Goal: Information Seeking & Learning: Find specific fact

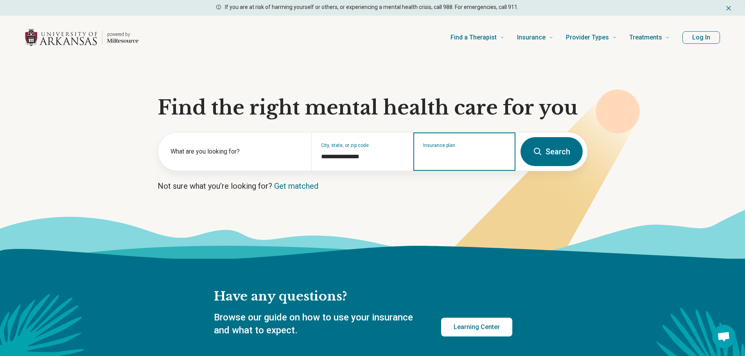
click at [447, 157] on input "Insurance plan" at bounding box center [464, 156] width 83 height 9
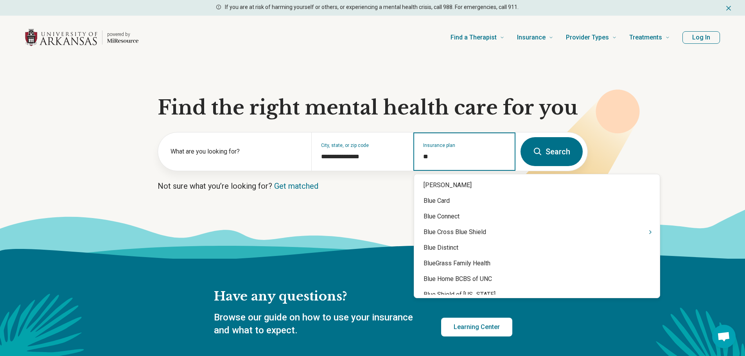
type input "***"
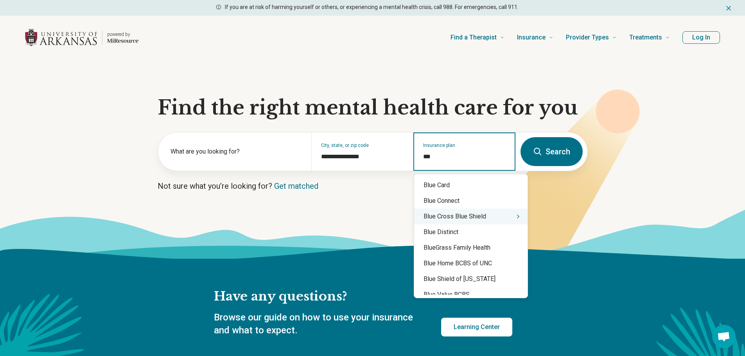
click at [505, 217] on div "Blue Cross Blue Shield" at bounding box center [470, 217] width 113 height 16
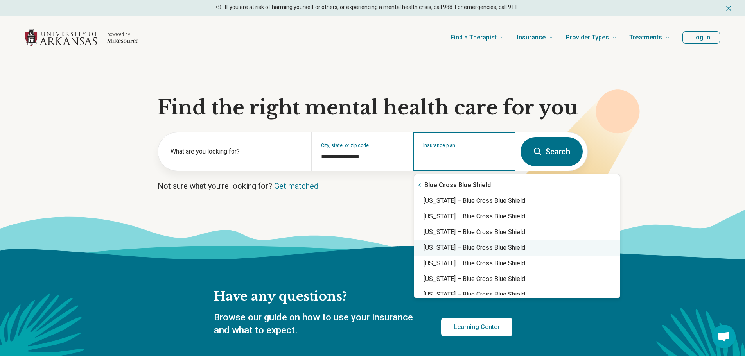
click at [508, 247] on div "Arkansas – Blue Cross Blue Shield" at bounding box center [517, 248] width 206 height 16
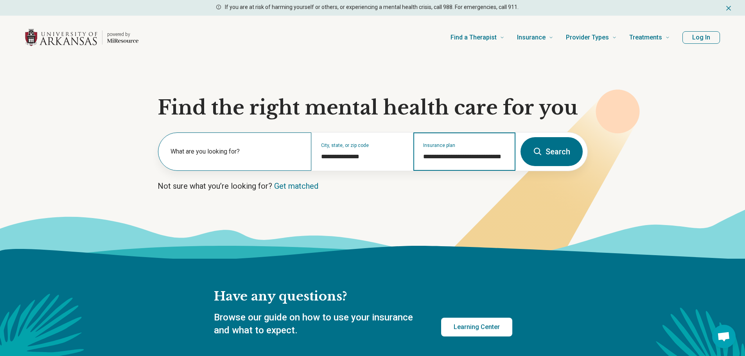
type input "**********"
click at [286, 147] on label "What are you looking for?" at bounding box center [235, 151] width 131 height 9
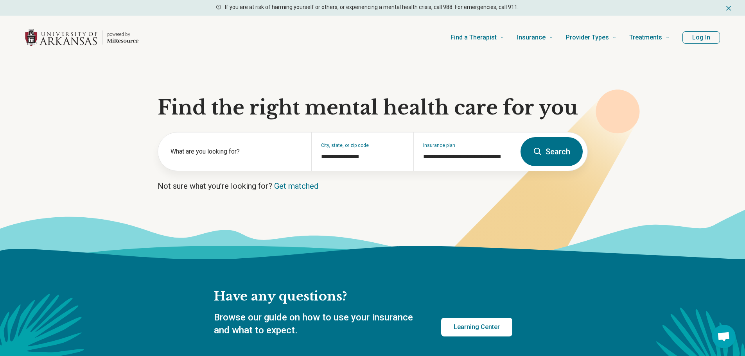
click at [537, 152] on icon at bounding box center [537, 151] width 9 height 9
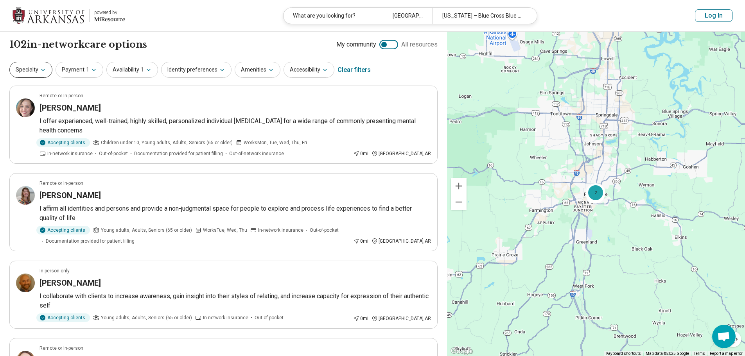
click at [51, 68] on button "Specialty" at bounding box center [30, 70] width 43 height 16
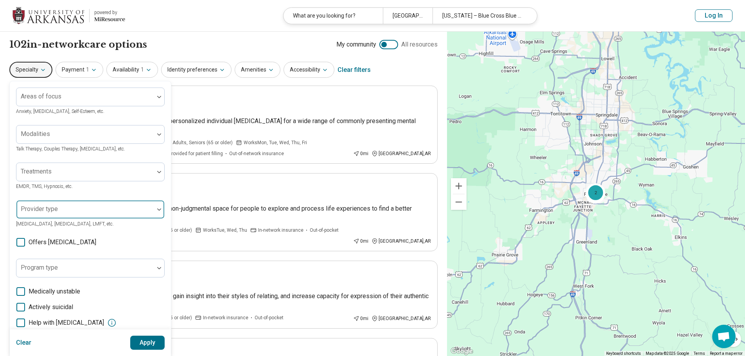
click at [59, 211] on div at bounding box center [85, 212] width 131 height 11
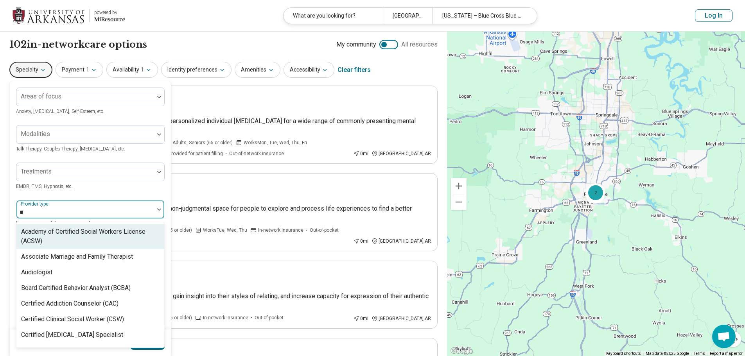
type input "***"
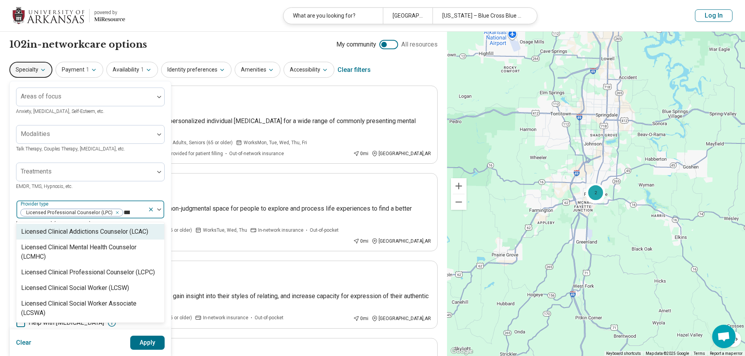
type input "****"
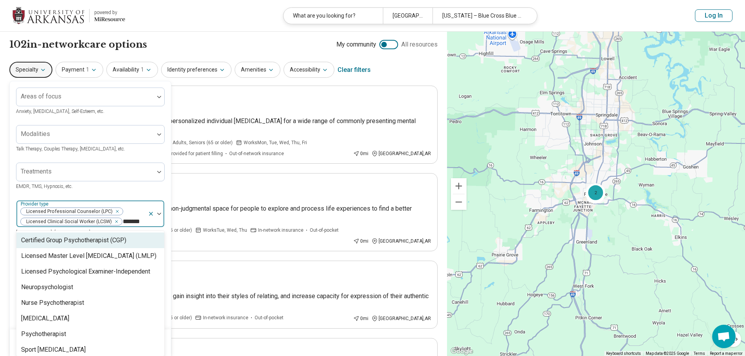
type input "********"
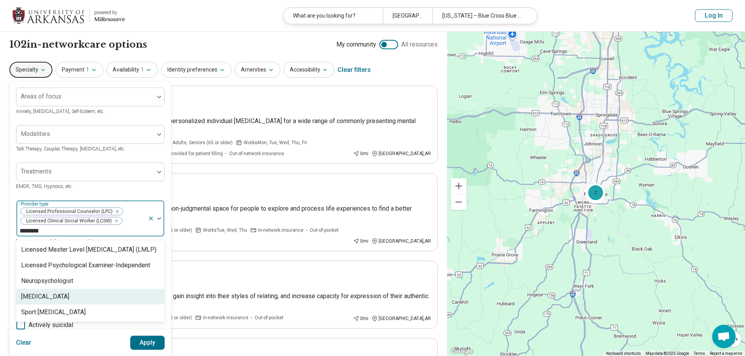
click at [45, 296] on div "Psychologist" at bounding box center [45, 296] width 48 height 9
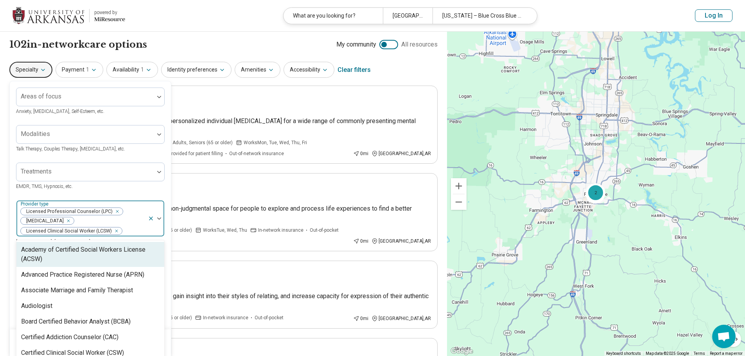
click at [102, 186] on div "Treatments EMDR, TMS, Hypnosis, etc." at bounding box center [90, 177] width 149 height 28
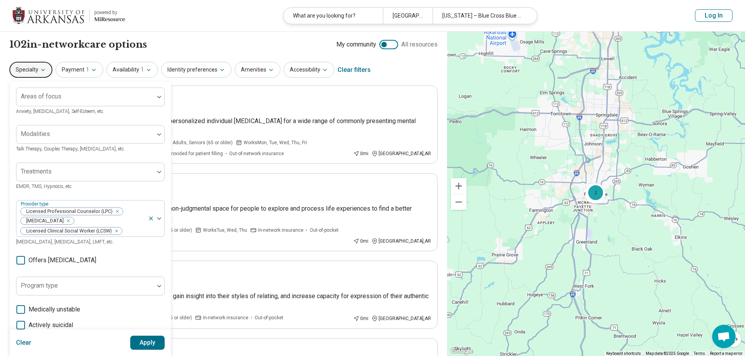
click at [137, 339] on button "Apply" at bounding box center [147, 343] width 35 height 14
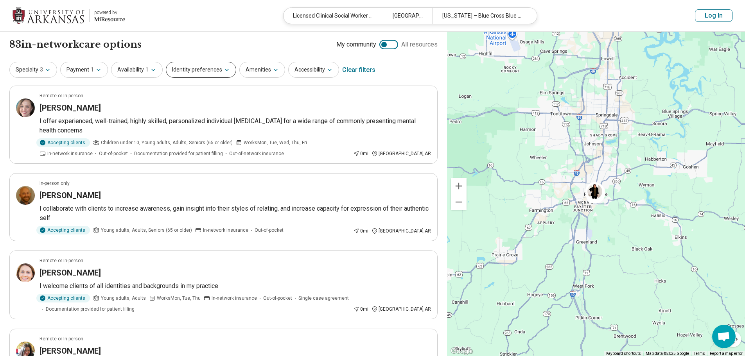
click at [221, 65] on button "Identity preferences" at bounding box center [201, 70] width 70 height 16
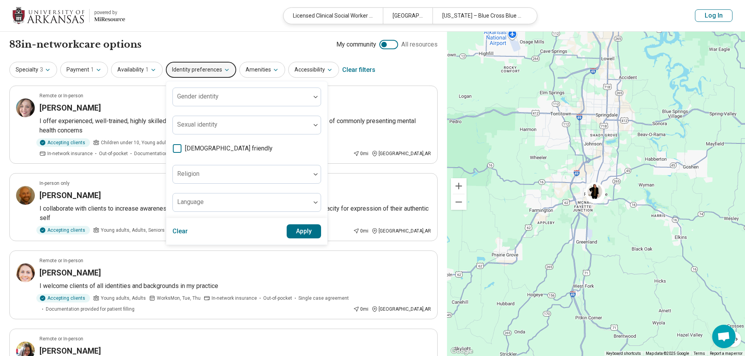
click at [188, 152] on span "LGBTQIA+ friendly" at bounding box center [229, 148] width 88 height 9
click at [303, 231] on button "Apply" at bounding box center [304, 231] width 35 height 14
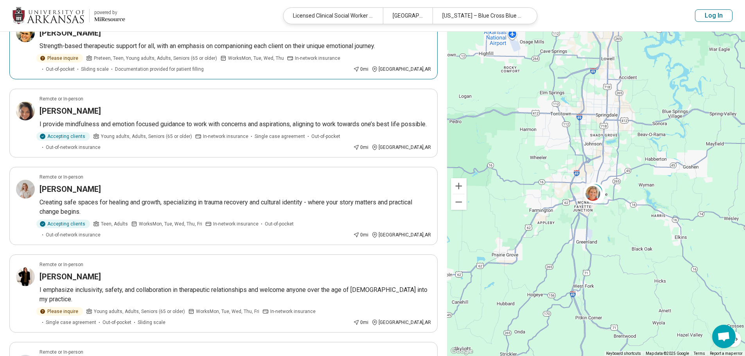
scroll to position [352, 0]
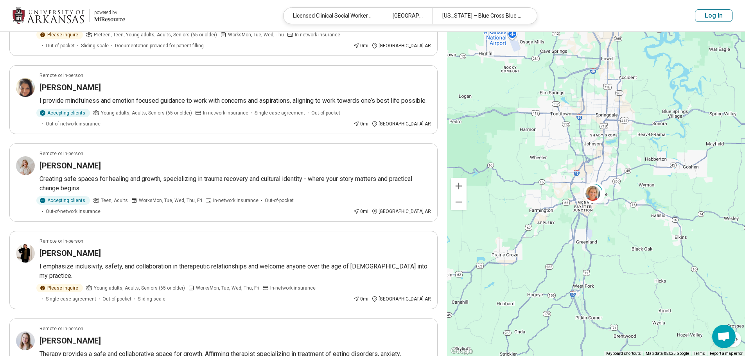
click at [714, 22] on button "Log In" at bounding box center [714, 15] width 38 height 13
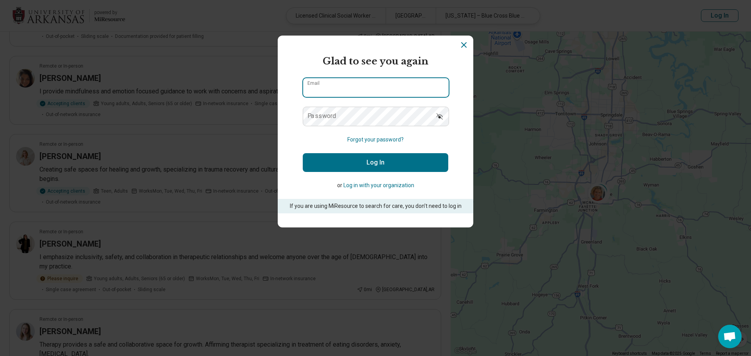
click at [360, 90] on input "Email" at bounding box center [375, 87] width 145 height 19
type input "**********"
click at [358, 161] on button "Log In" at bounding box center [375, 162] width 145 height 19
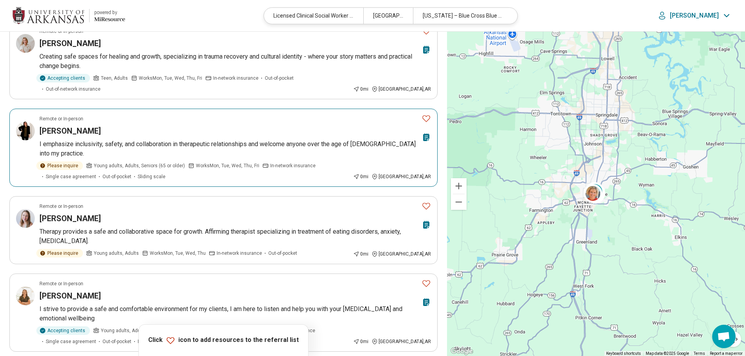
scroll to position [508, 0]
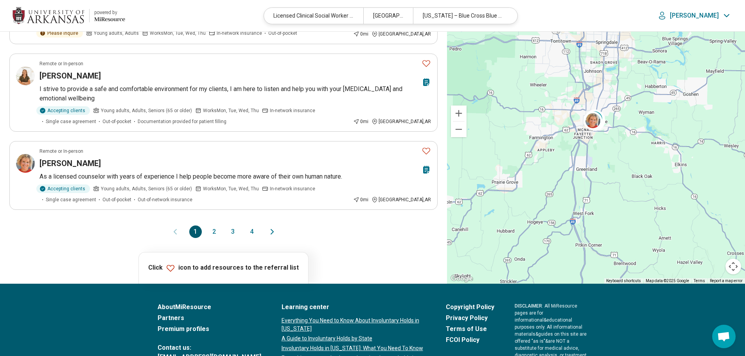
click at [215, 226] on button "2" at bounding box center [214, 232] width 13 height 13
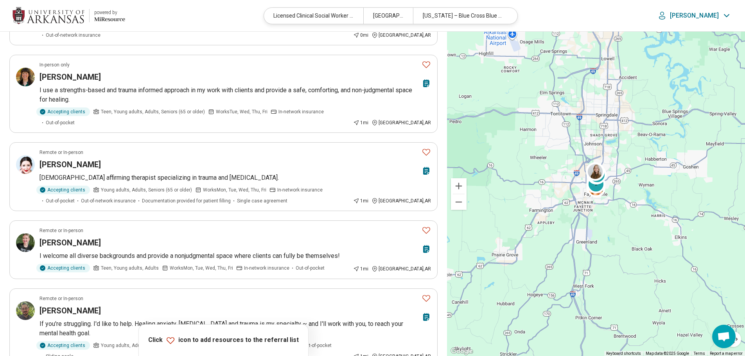
scroll to position [274, 0]
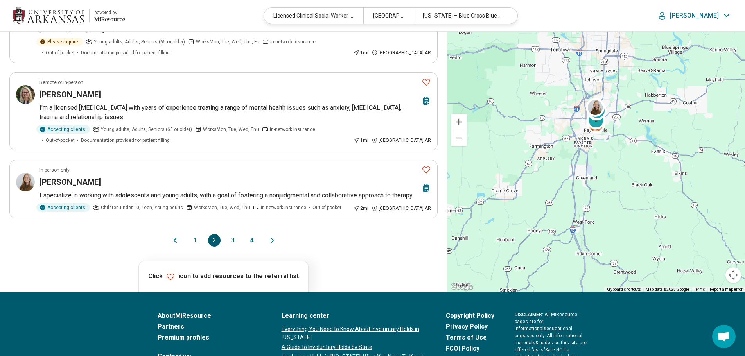
click at [228, 234] on button "3" at bounding box center [233, 240] width 13 height 13
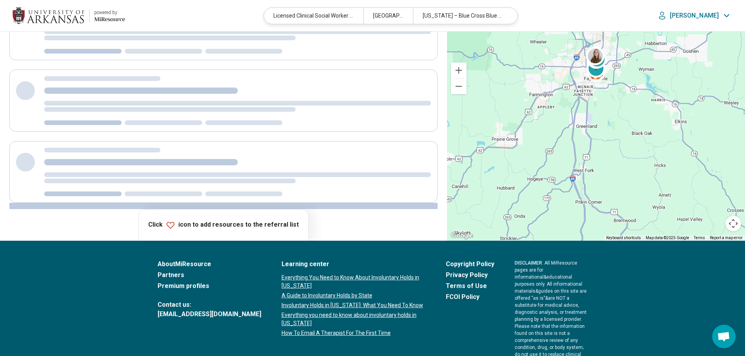
scroll to position [0, 0]
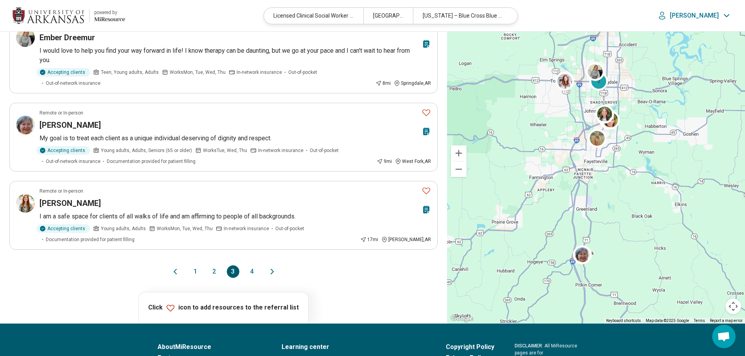
click at [254, 265] on button "4" at bounding box center [252, 271] width 13 height 13
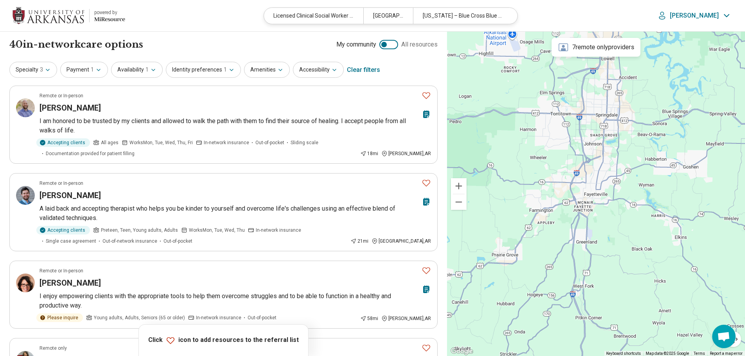
click at [39, 18] on img at bounding box center [49, 15] width 72 height 19
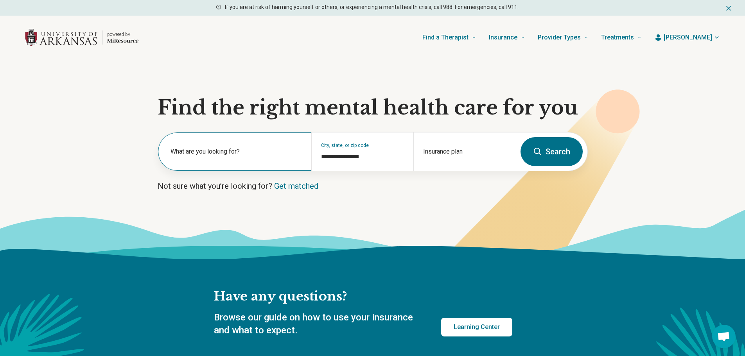
click at [208, 145] on div "What are you looking for?" at bounding box center [234, 152] width 153 height 38
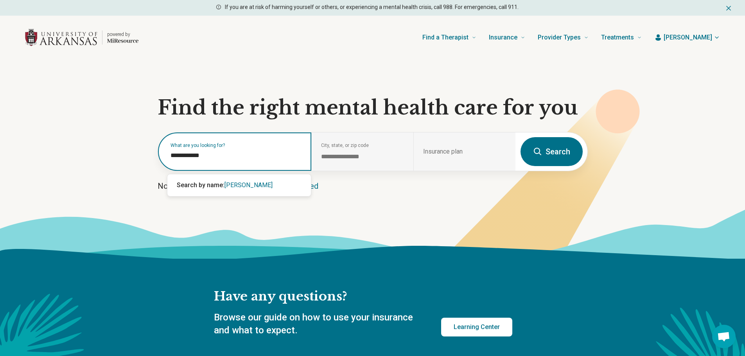
type input "**********"
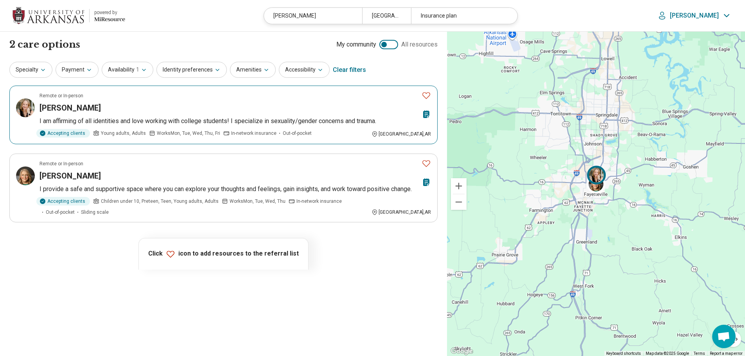
click at [74, 113] on article "Remote or In-person Heather Vinti I am affirming of all identities and love wor…" at bounding box center [223, 115] width 428 height 59
click at [429, 93] on icon "Favorite" at bounding box center [426, 95] width 8 height 7
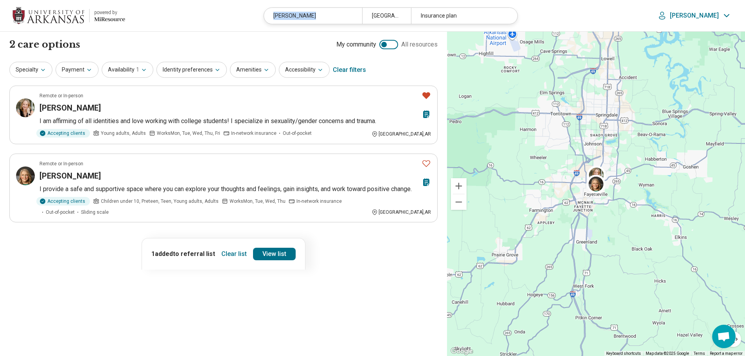
drag, startPoint x: 323, startPoint y: 12, endPoint x: 266, endPoint y: 11, distance: 56.7
click at [266, 11] on header "powered by Miresource logo heather vinti Fayetteville, AR Insurance plan Krysta" at bounding box center [372, 16] width 745 height 32
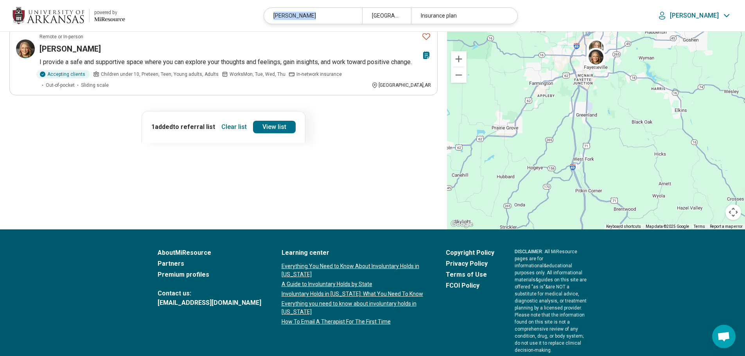
scroll to position [155, 0]
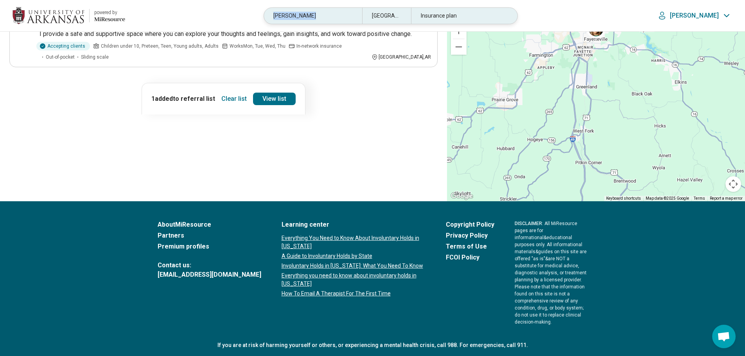
click at [327, 18] on div "heather vinti" at bounding box center [313, 16] width 98 height 16
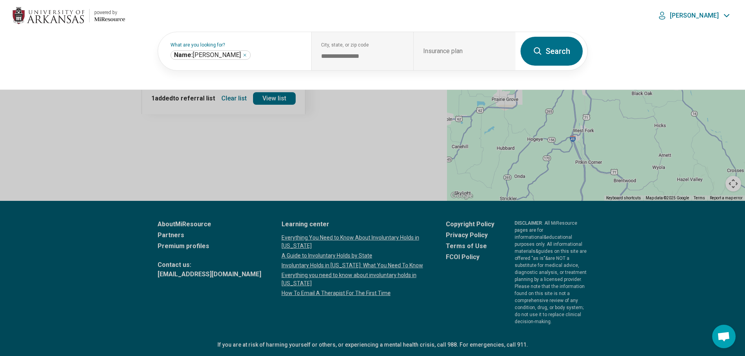
scroll to position [155, 0]
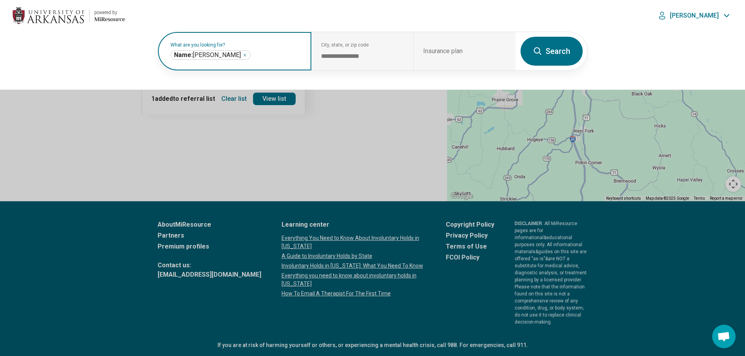
click at [242, 56] on icon "Remove" at bounding box center [244, 55] width 5 height 5
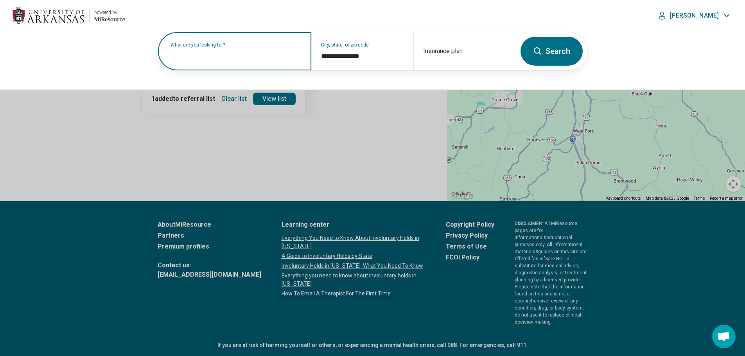
click at [256, 47] on label "What are you looking for?" at bounding box center [235, 45] width 131 height 5
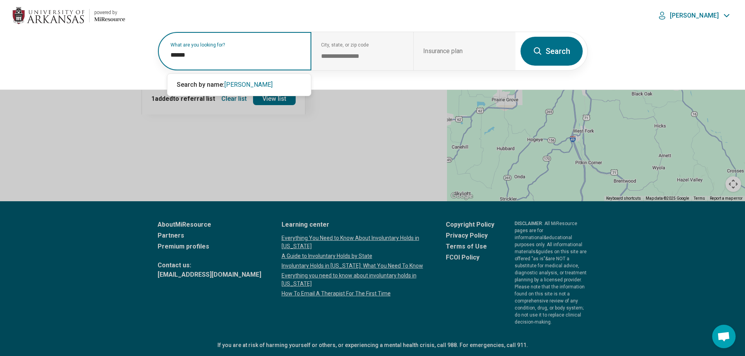
type input "******"
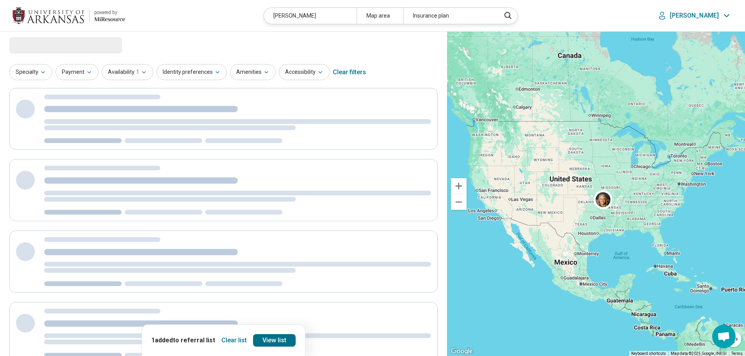
scroll to position [0, 0]
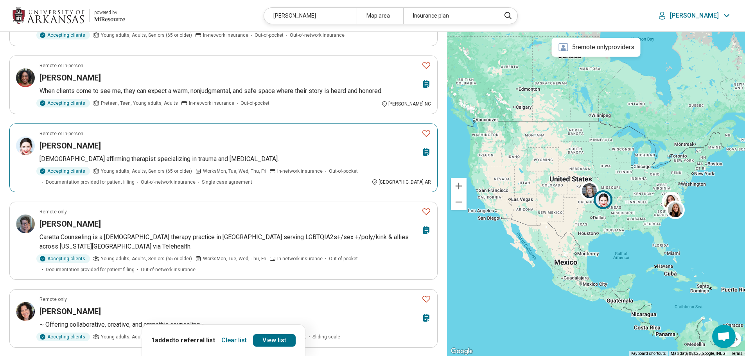
scroll to position [195, 0]
click at [425, 132] on icon "Favorite" at bounding box center [425, 132] width 9 height 9
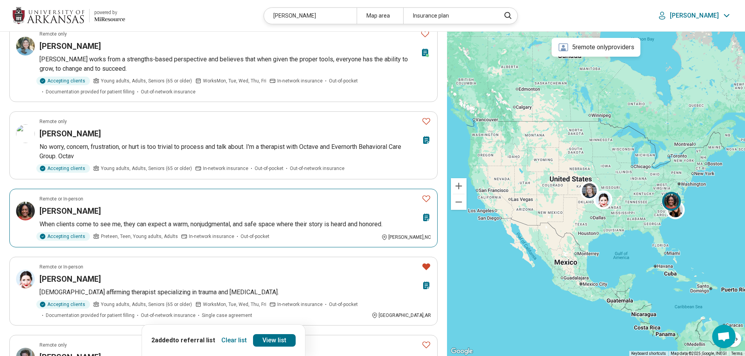
scroll to position [0, 0]
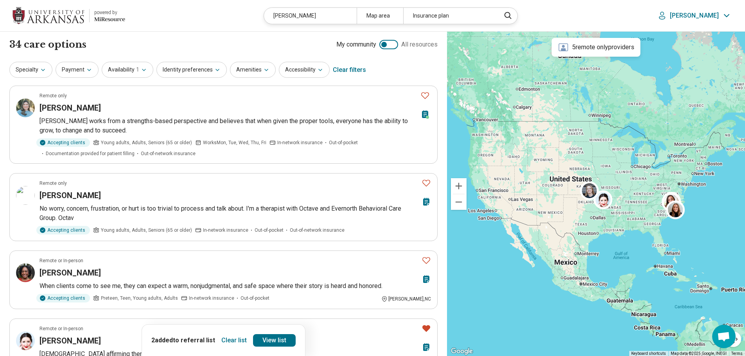
click at [66, 12] on img at bounding box center [49, 15] width 72 height 19
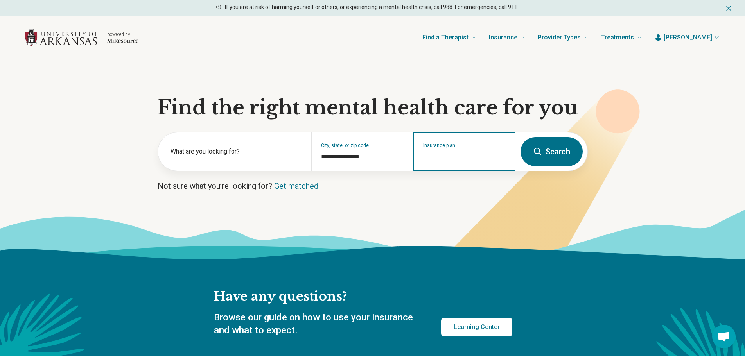
click at [440, 156] on input "Insurance plan" at bounding box center [464, 156] width 83 height 9
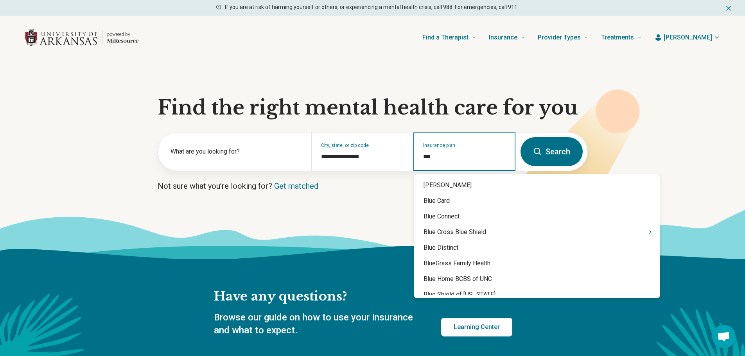
type input "****"
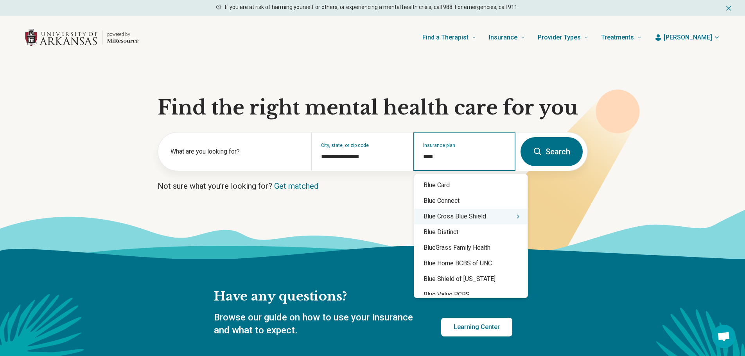
click at [515, 216] on icon "Suggestions" at bounding box center [518, 216] width 6 height 6
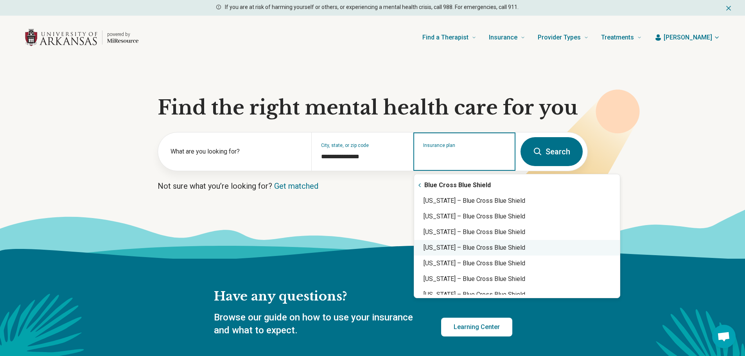
click at [500, 248] on div "Arkansas – Blue Cross Blue Shield" at bounding box center [517, 248] width 206 height 16
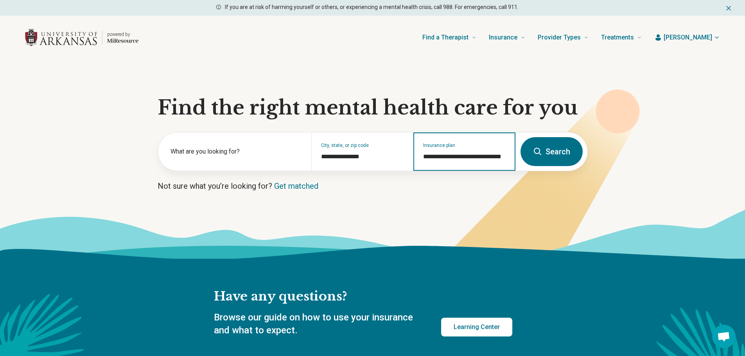
type input "**********"
click at [567, 147] on button "Search" at bounding box center [551, 151] width 62 height 29
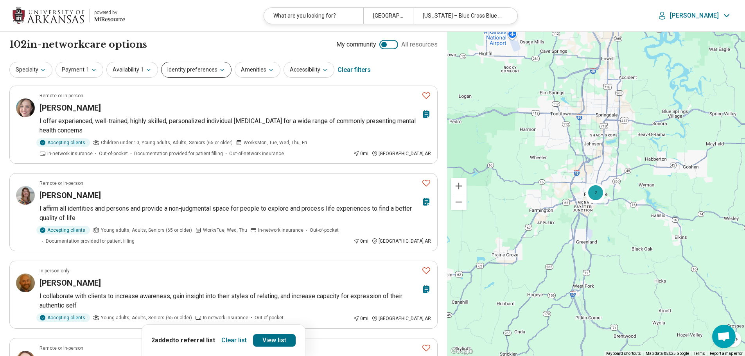
click at [211, 73] on button "Identity preferences" at bounding box center [196, 70] width 70 height 16
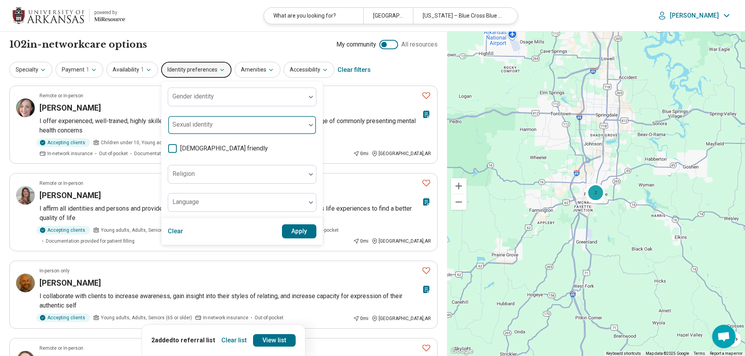
click at [215, 130] on div at bounding box center [236, 128] width 131 height 11
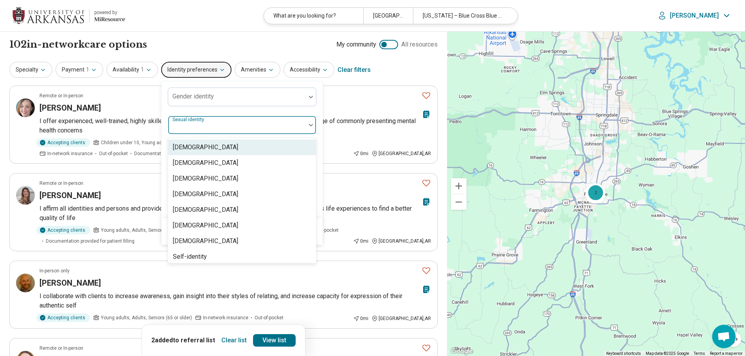
click at [215, 130] on div at bounding box center [236, 128] width 131 height 11
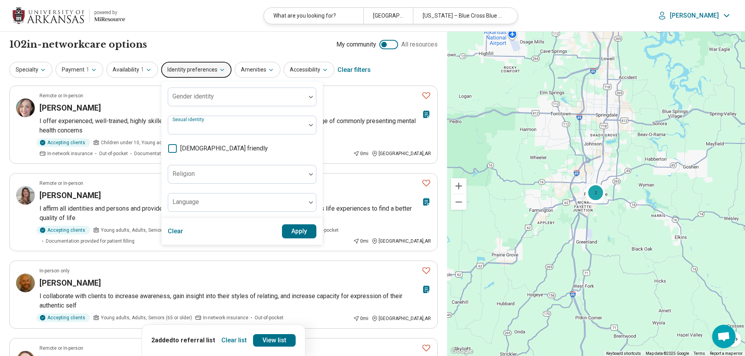
click at [171, 148] on icon at bounding box center [172, 148] width 9 height 9
click at [299, 234] on button "Apply" at bounding box center [299, 231] width 35 height 14
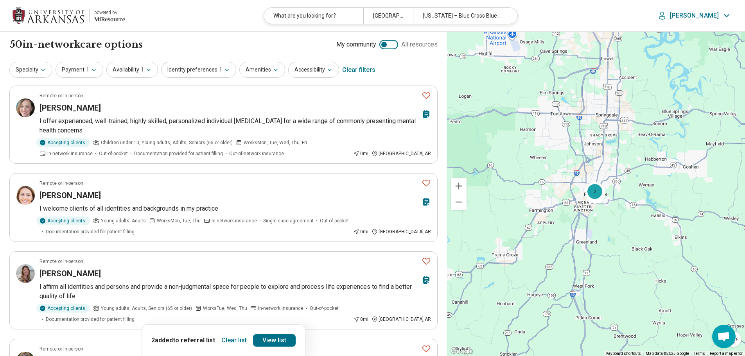
click at [38, 61] on div "Specialty Payment 1 Availability 1 Identity preferences 1 Amenities Accessibili…" at bounding box center [223, 70] width 428 height 19
click at [37, 65] on button "Specialty" at bounding box center [30, 70] width 43 height 16
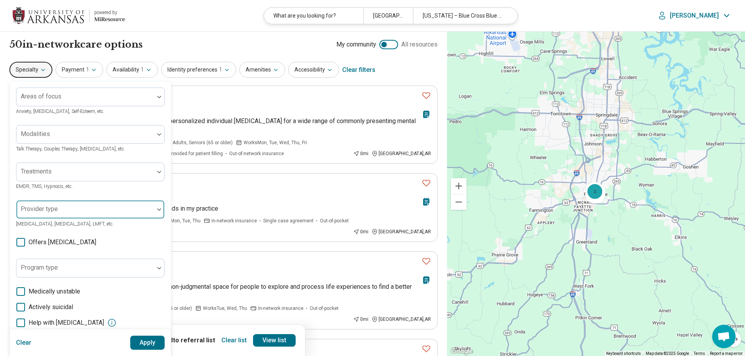
click at [64, 208] on div at bounding box center [85, 212] width 131 height 11
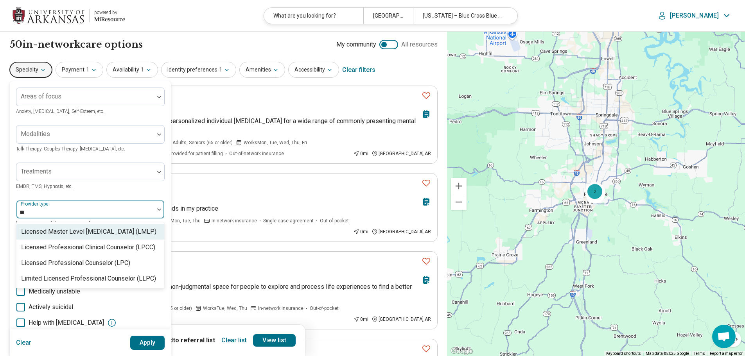
type input "***"
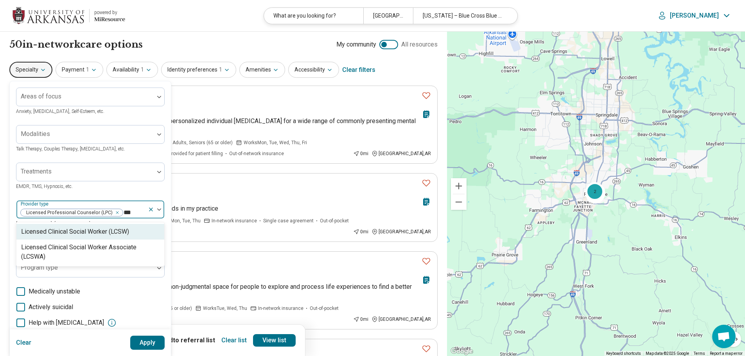
type input "****"
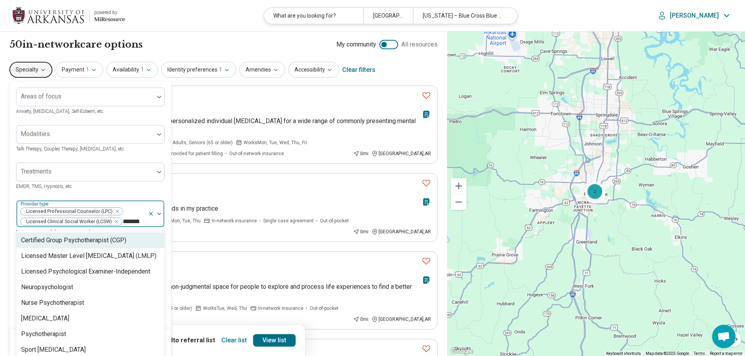
type input "********"
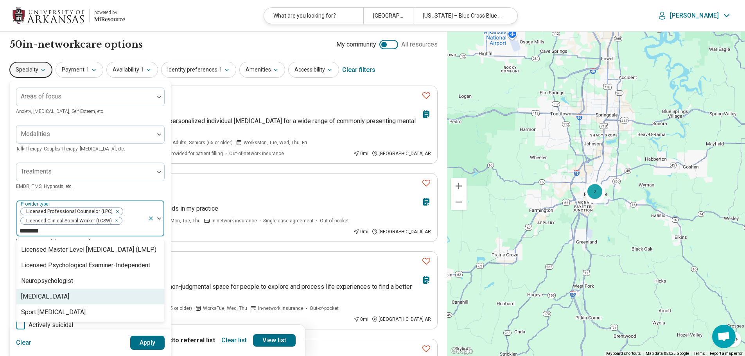
click at [62, 292] on div "Psychologist" at bounding box center [90, 297] width 148 height 16
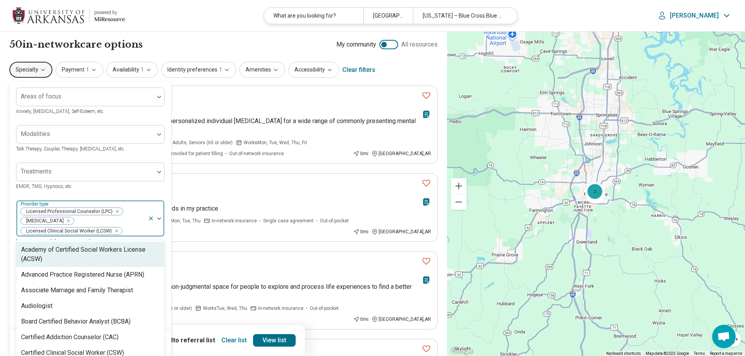
click at [110, 189] on div "Treatments EMDR, TMS, Hypnosis, etc." at bounding box center [90, 177] width 149 height 28
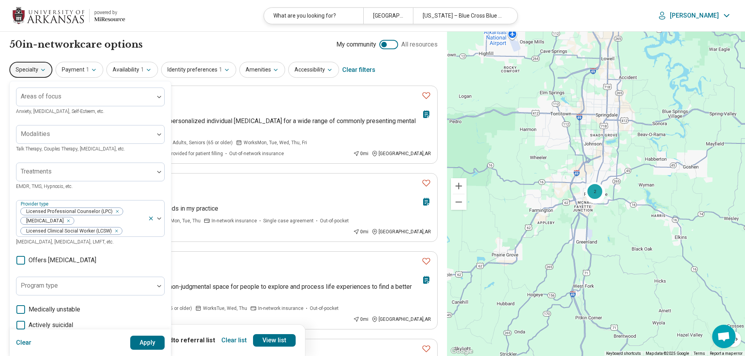
click at [150, 346] on button "Apply" at bounding box center [147, 343] width 35 height 14
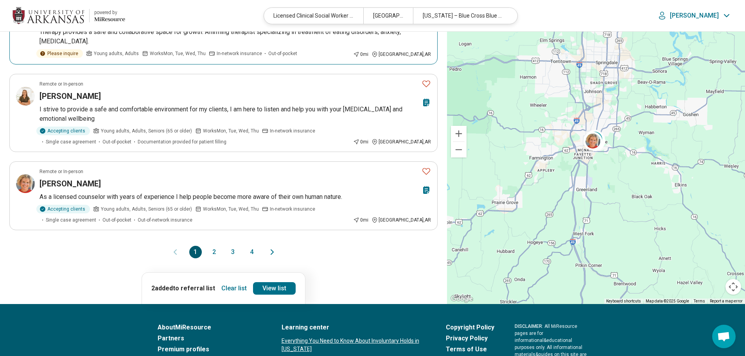
scroll to position [704, 0]
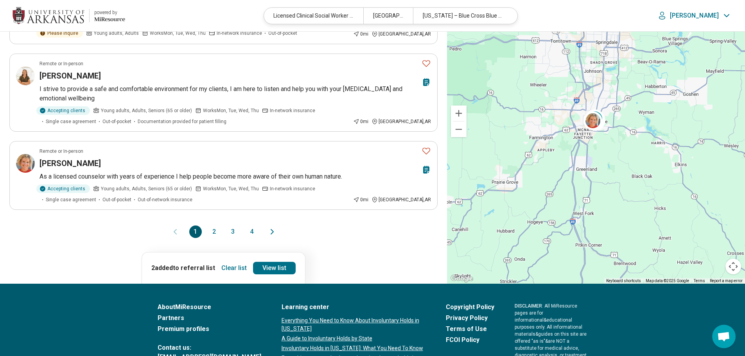
click at [216, 226] on button "2" at bounding box center [214, 232] width 13 height 13
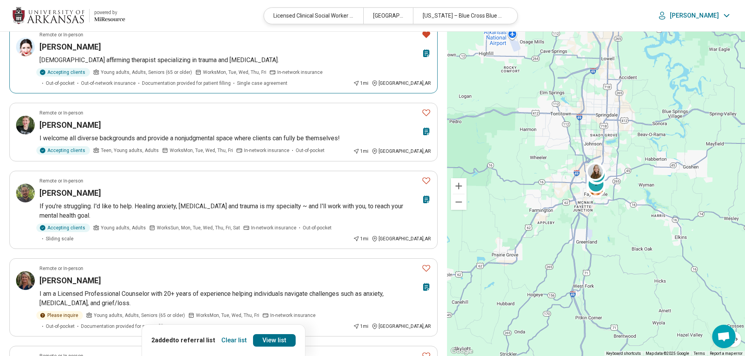
scroll to position [430, 0]
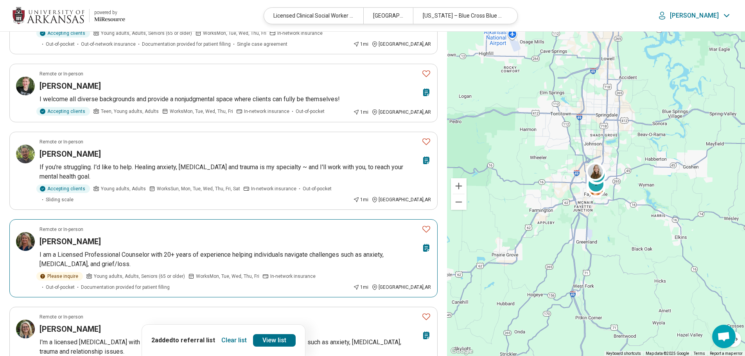
click at [425, 226] on icon "Favorite" at bounding box center [426, 229] width 8 height 7
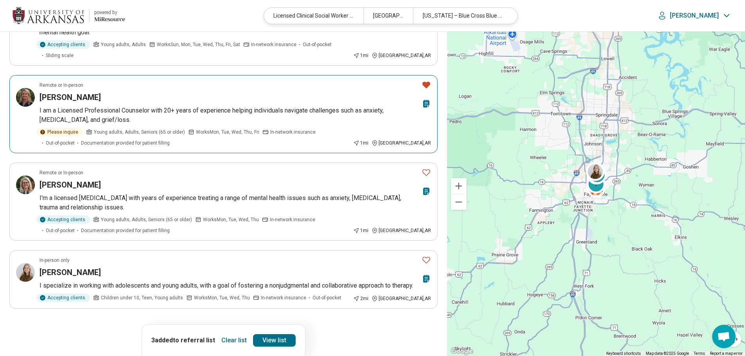
scroll to position [586, 0]
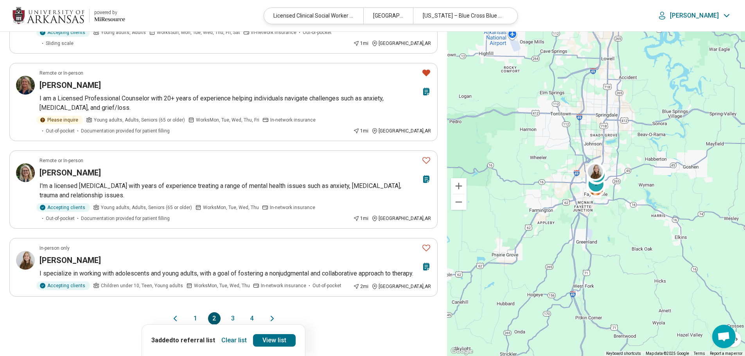
click at [234, 312] on button "3" at bounding box center [233, 318] width 13 height 13
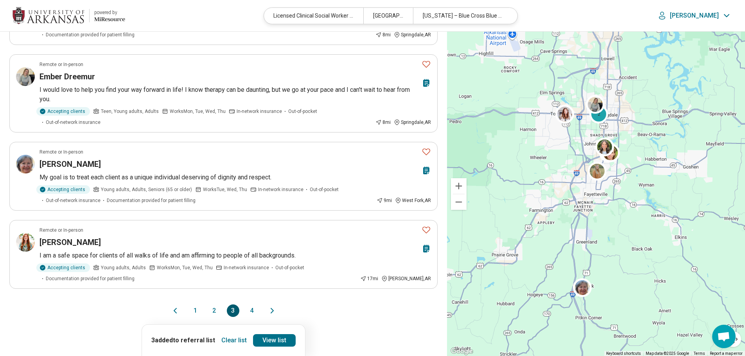
click at [252, 305] on button "4" at bounding box center [252, 311] width 13 height 13
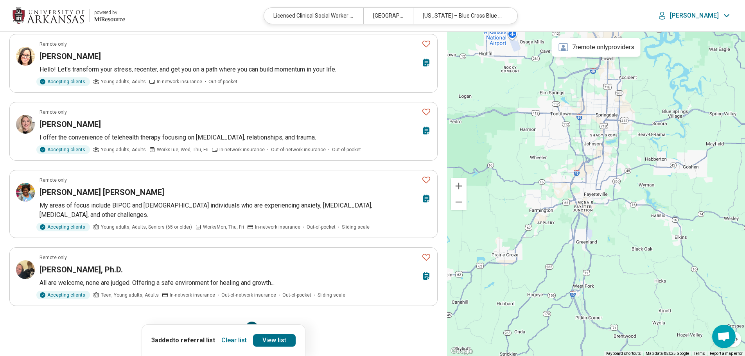
scroll to position [717, 0]
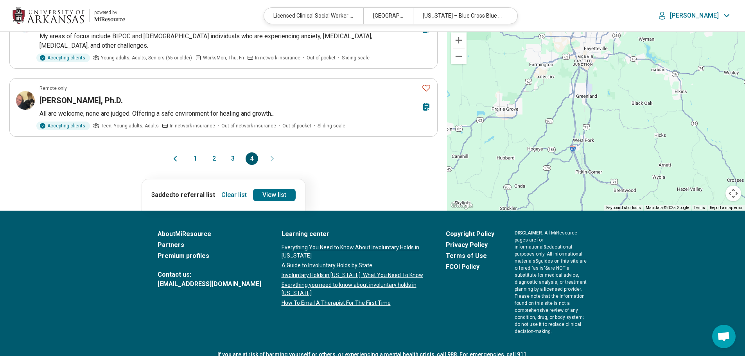
click at [230, 152] on button "3" at bounding box center [233, 158] width 13 height 13
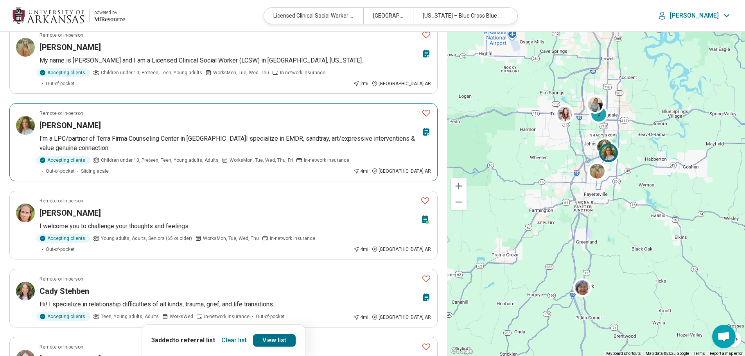
scroll to position [78, 0]
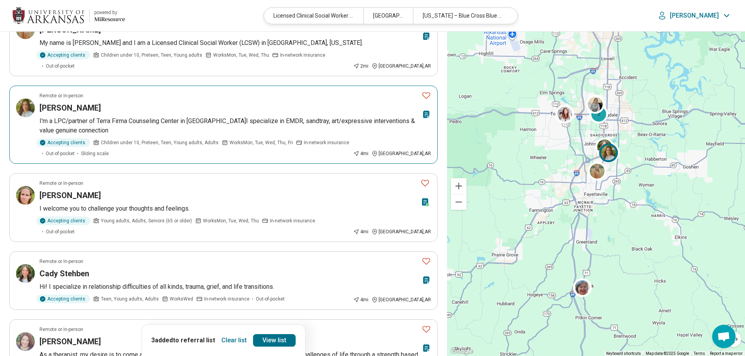
click at [425, 91] on icon "Favorite" at bounding box center [425, 95] width 9 height 9
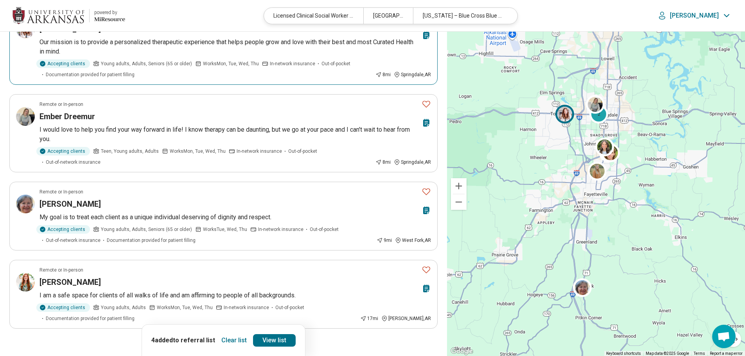
scroll to position [547, 0]
click at [214, 344] on button "2" at bounding box center [214, 350] width 13 height 13
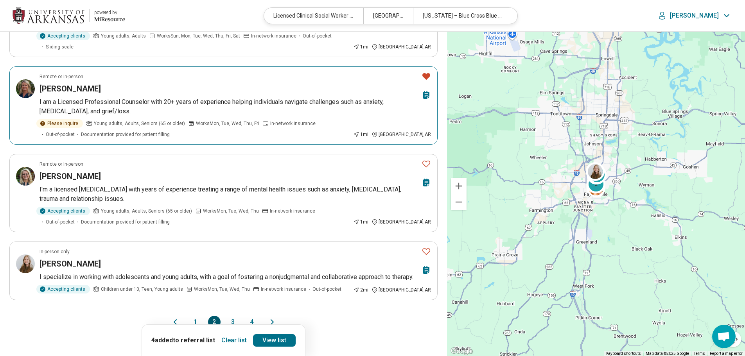
scroll to position [587, 0]
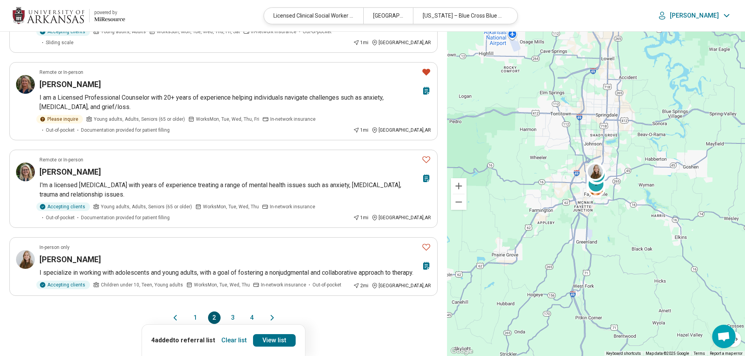
click at [196, 312] on button "1" at bounding box center [195, 318] width 13 height 13
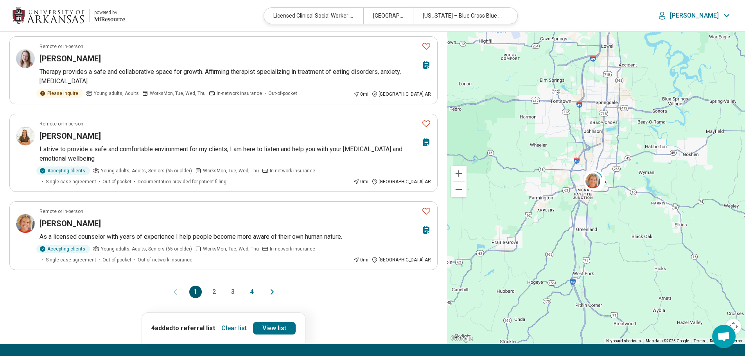
scroll to position [665, 0]
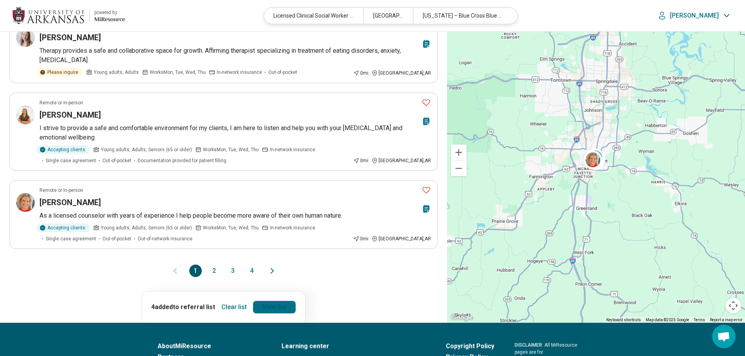
click at [286, 301] on link "View list" at bounding box center [274, 307] width 43 height 13
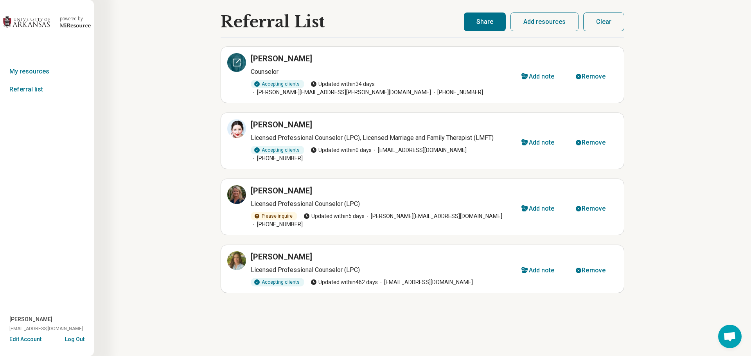
click at [238, 63] on icon at bounding box center [236, 62] width 9 height 9
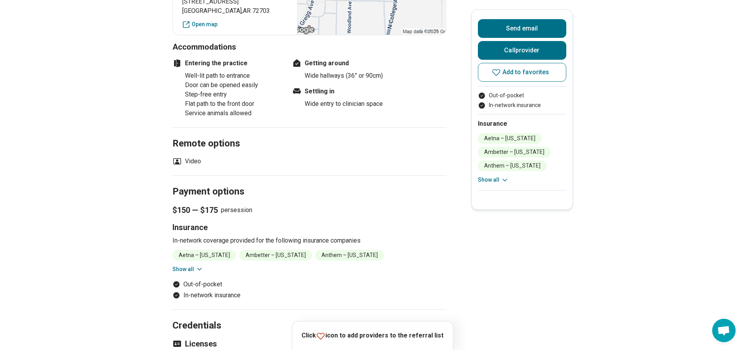
scroll to position [626, 0]
click at [194, 268] on button "Show all" at bounding box center [187, 269] width 31 height 8
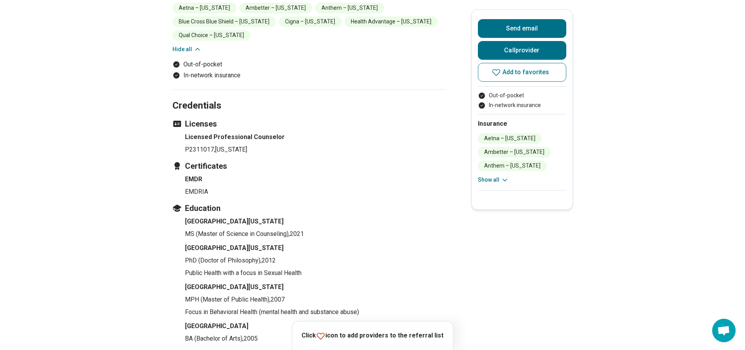
scroll to position [860, 0]
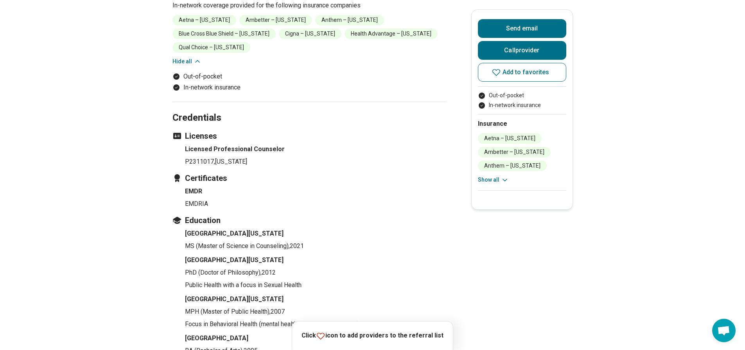
click at [323, 340] on icon at bounding box center [320, 336] width 9 height 9
click at [324, 337] on icon at bounding box center [321, 336] width 8 height 7
click at [325, 336] on icon at bounding box center [320, 336] width 9 height 9
click at [325, 335] on icon at bounding box center [320, 336] width 9 height 9
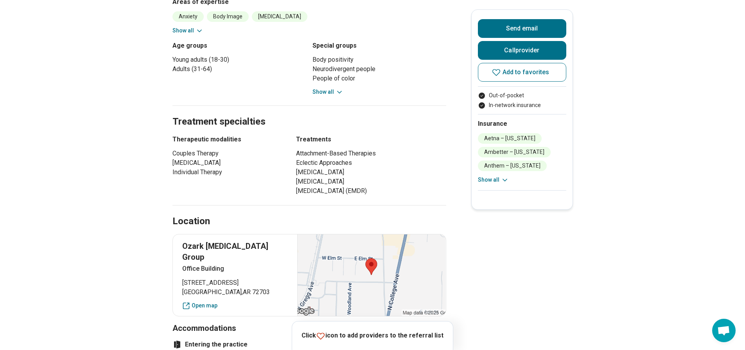
scroll to position [195, 0]
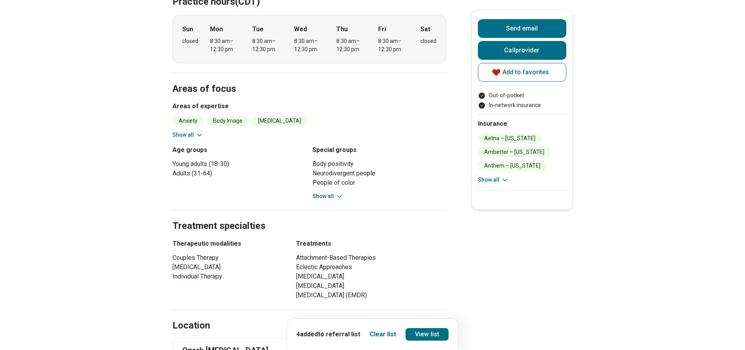
scroll to position [274, 0]
